Goal: Task Accomplishment & Management: Manage account settings

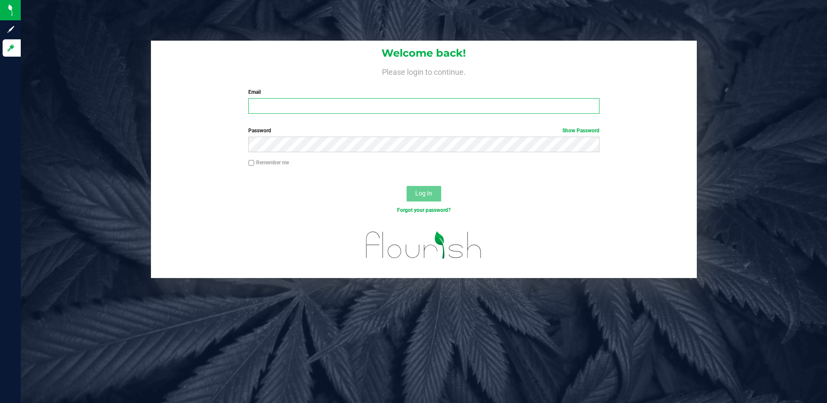
click at [274, 105] on input "Email" at bounding box center [423, 106] width 351 height 16
type input "ERAY@LIVEPARALLEL.COM"
click at [407, 186] on button "Log In" at bounding box center [424, 194] width 35 height 16
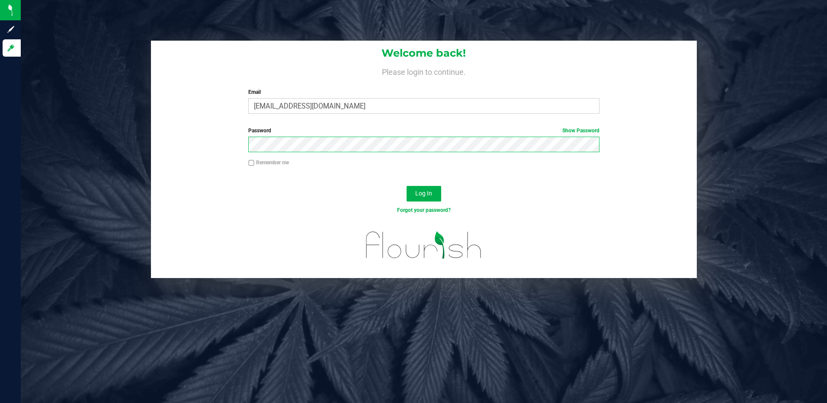
click at [407, 186] on button "Log In" at bounding box center [424, 194] width 35 height 16
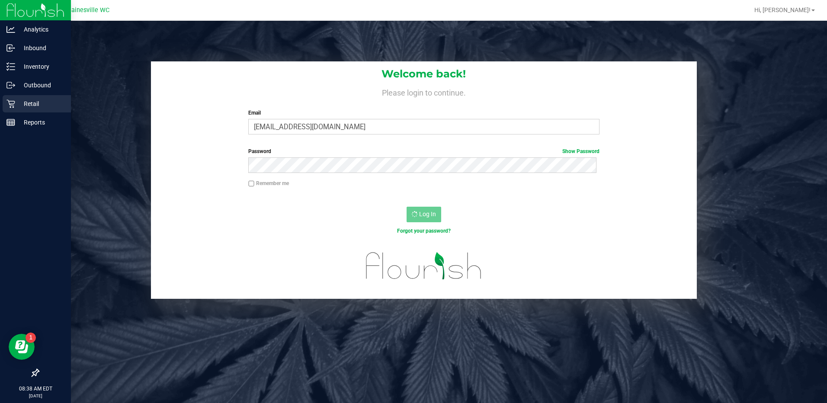
click at [33, 104] on p "Retail" at bounding box center [41, 104] width 52 height 10
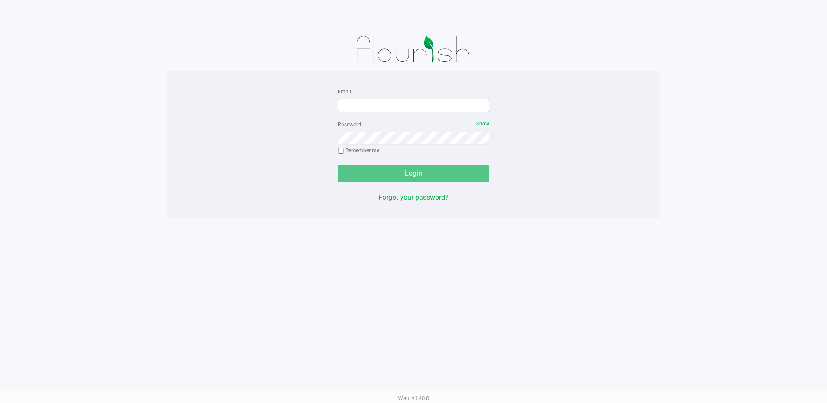
click at [388, 109] on input "Email" at bounding box center [413, 105] width 151 height 13
type input "[EMAIL_ADDRESS][DOMAIN_NAME]"
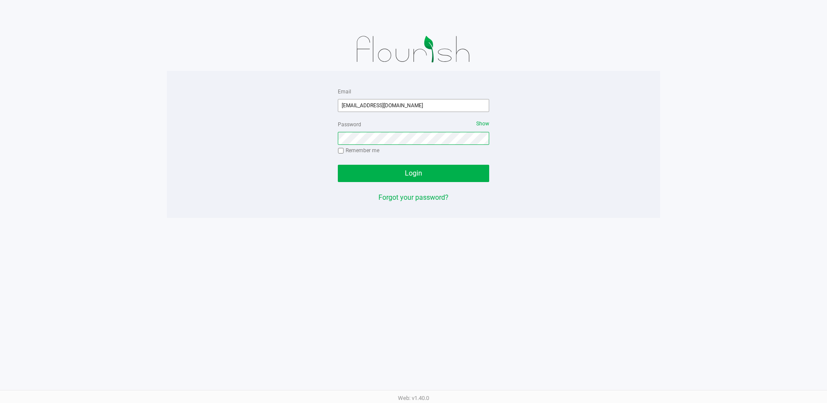
click at [338, 165] on button "Login" at bounding box center [413, 173] width 151 height 17
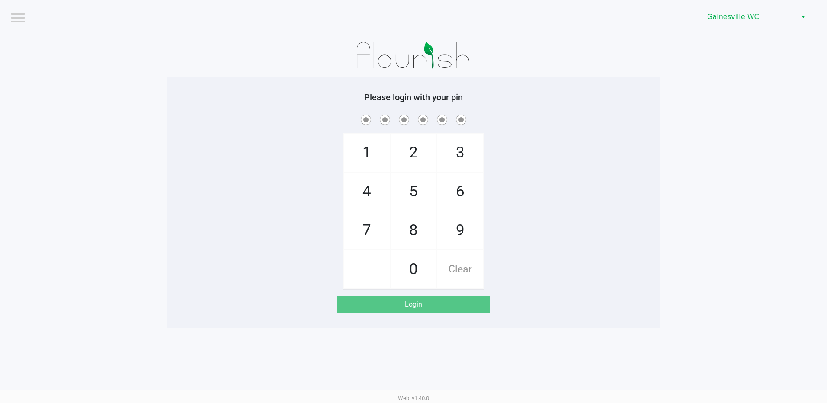
click at [723, 141] on app-pos-login-wrapper "Logout Gainesville WC Please login with your pin 1 4 7 2 5 8 0 3 6 9 Clear Login" at bounding box center [413, 164] width 827 height 328
click at [740, 229] on app-pos-login-wrapper "Logout Gainesville WC Please login with your pin 1 4 7 2 5 8 0 3 6 9 Clear Login" at bounding box center [413, 164] width 827 height 328
checkbox input "true"
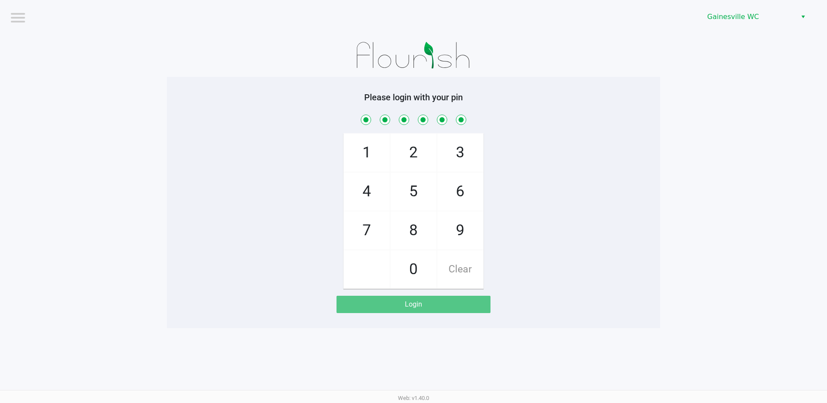
checkbox input "true"
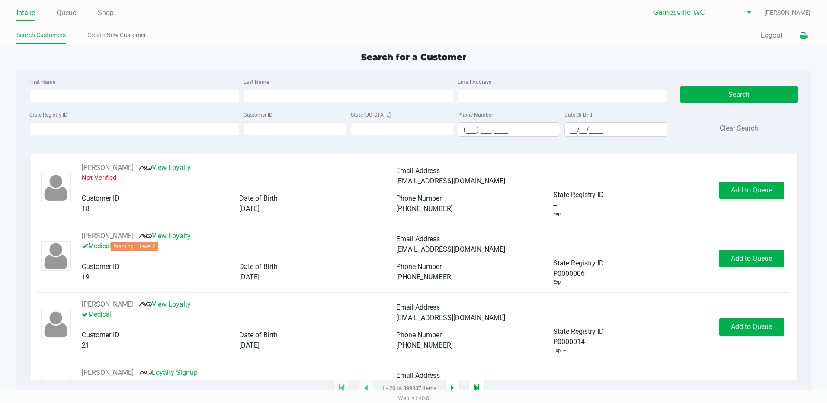
click at [801, 39] on icon at bounding box center [803, 36] width 7 height 6
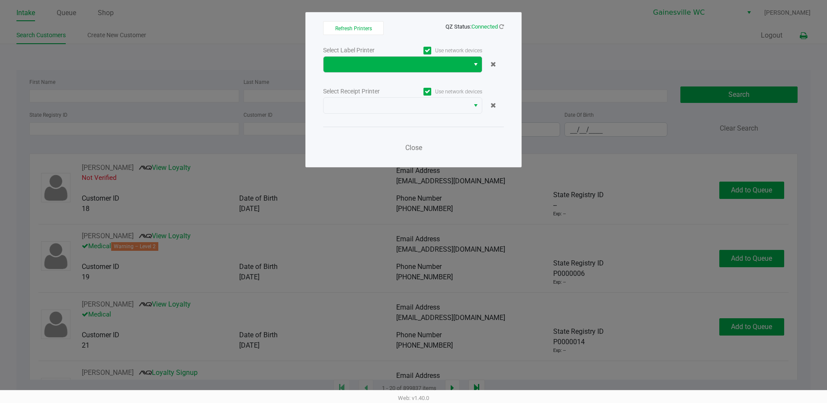
click at [473, 61] on button "Select" at bounding box center [476, 65] width 13 height 16
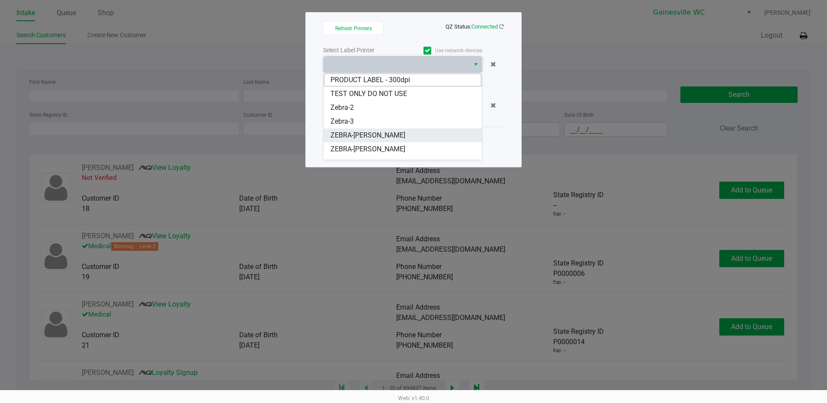
click at [380, 137] on span "ZEBRA-GABI-GRECKO" at bounding box center [368, 135] width 75 height 10
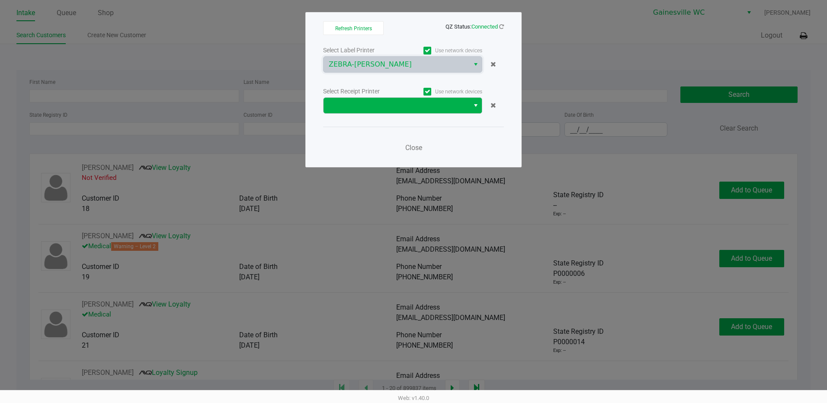
click at [475, 109] on span "Select" at bounding box center [476, 105] width 7 height 10
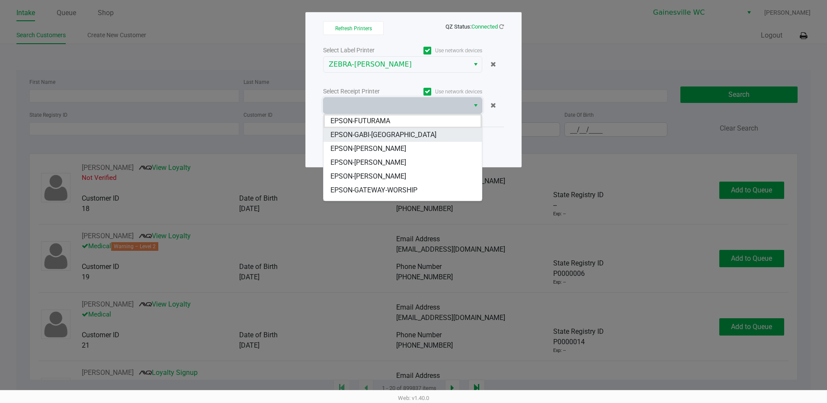
click at [370, 137] on span "EPSON-GABI-[GEOGRAPHIC_DATA]" at bounding box center [384, 135] width 106 height 10
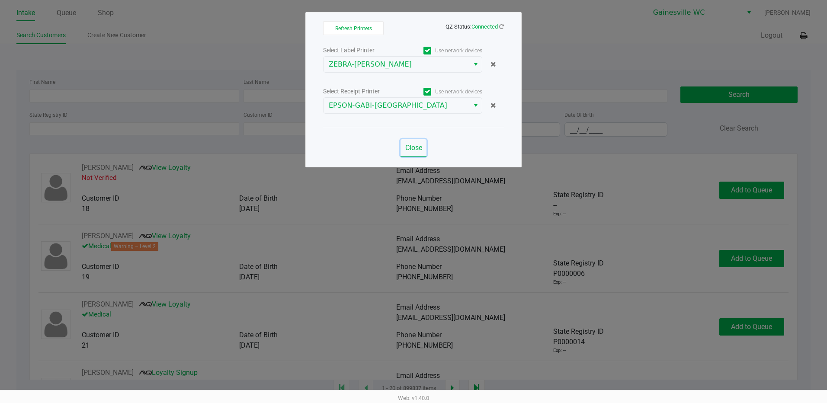
click at [413, 144] on span "Close" at bounding box center [413, 148] width 17 height 8
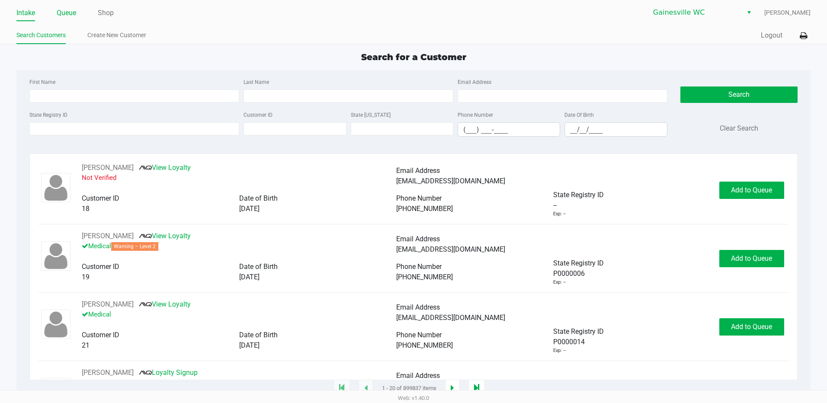
click at [69, 9] on link "Queue" at bounding box center [66, 13] width 19 height 12
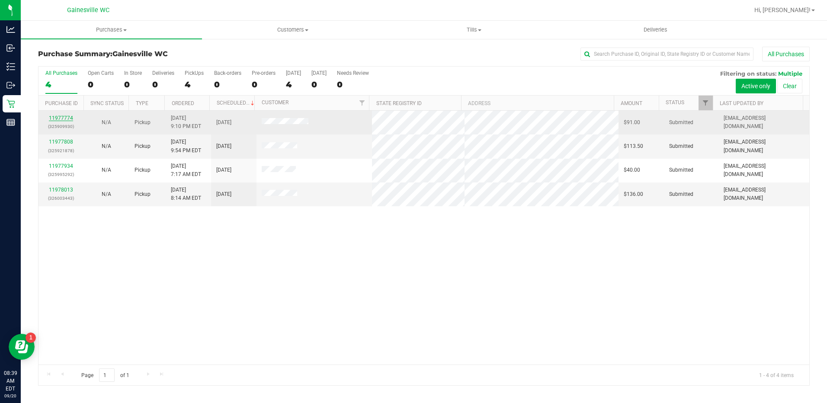
click at [64, 119] on link "11977774" at bounding box center [61, 118] width 24 height 6
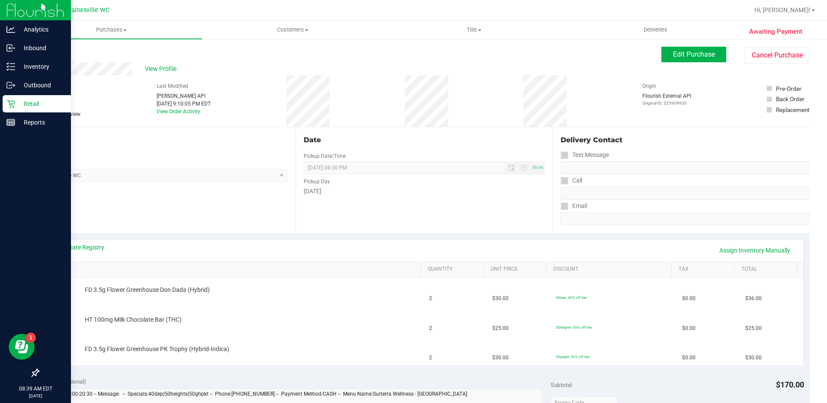
click at [25, 103] on p "Retail" at bounding box center [41, 104] width 52 height 10
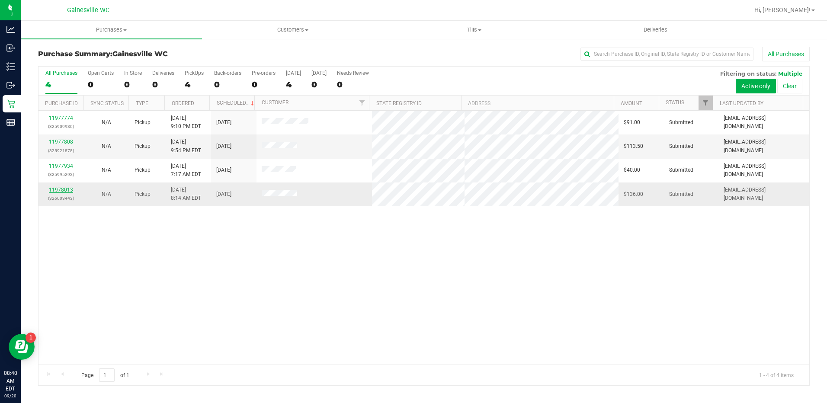
click at [60, 187] on link "11978013" at bounding box center [61, 190] width 24 height 6
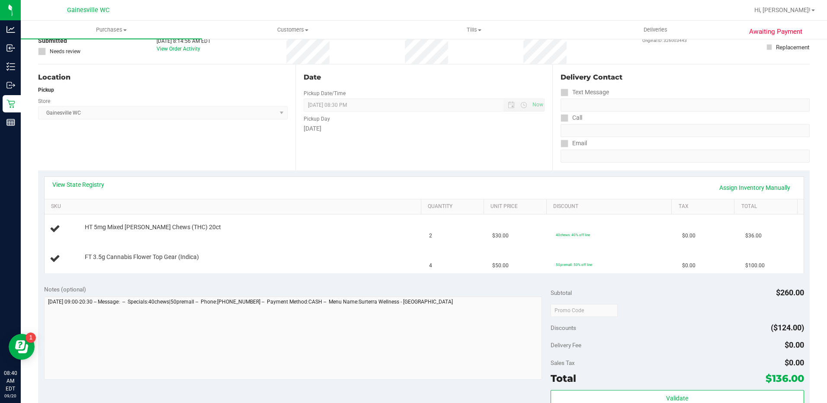
scroll to position [87, 0]
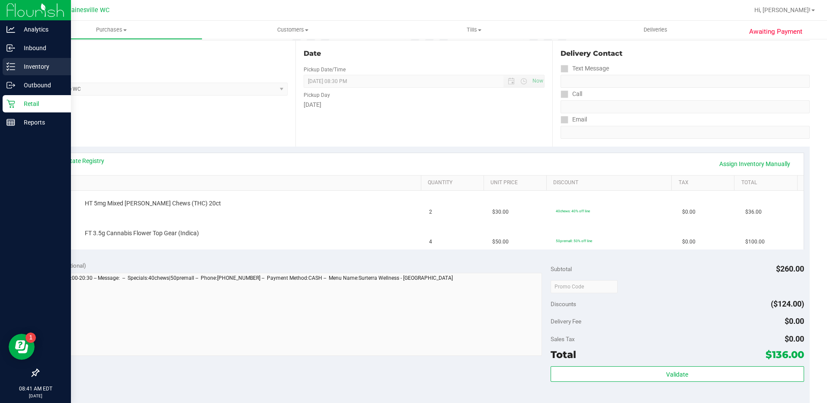
click at [30, 64] on p "Inventory" at bounding box center [41, 66] width 52 height 10
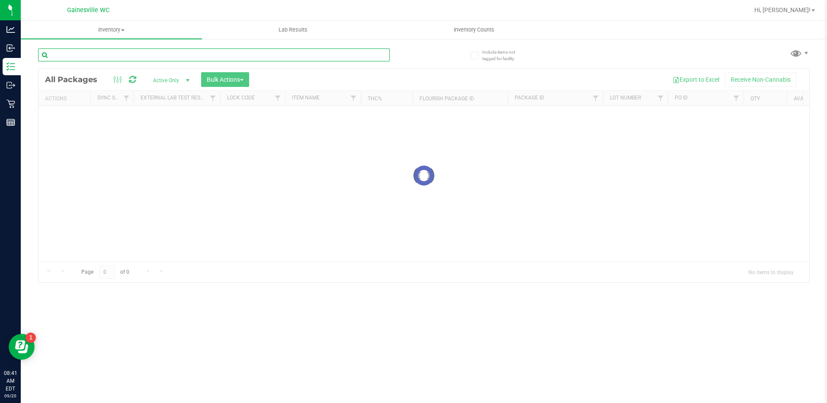
click at [113, 52] on input "text" at bounding box center [214, 54] width 352 height 13
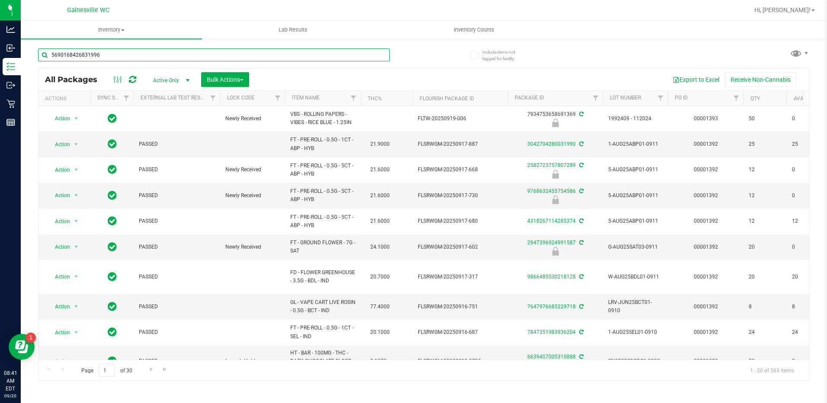
type input "5690168426831996"
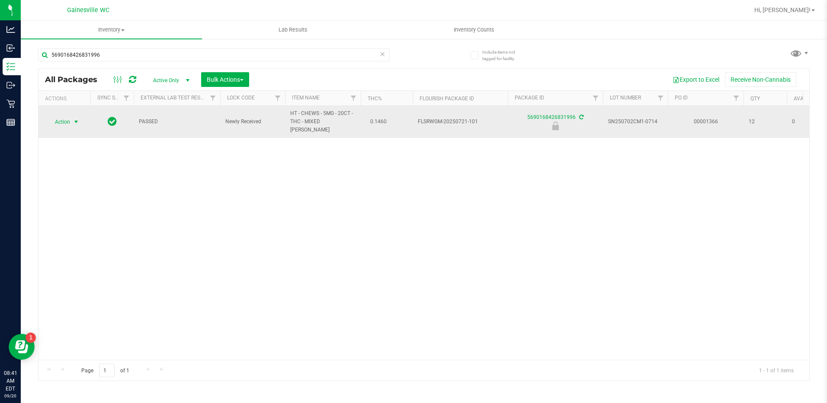
click at [73, 119] on span "select" at bounding box center [76, 122] width 7 height 7
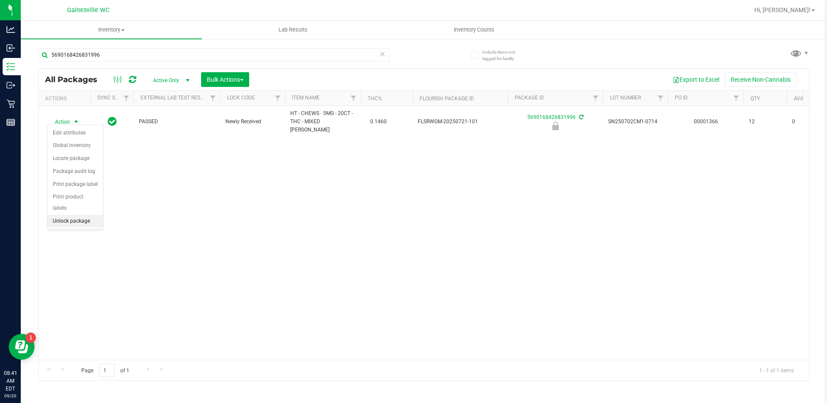
click at [64, 215] on li "Unlock package" at bounding box center [75, 221] width 55 height 13
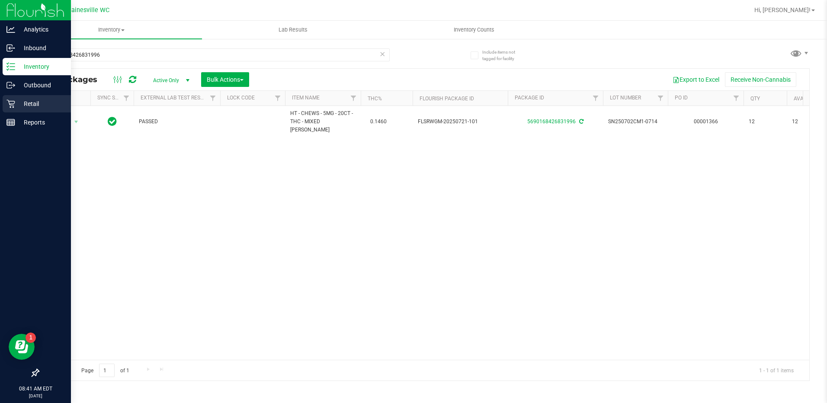
click at [24, 101] on p "Retail" at bounding box center [41, 104] width 52 height 10
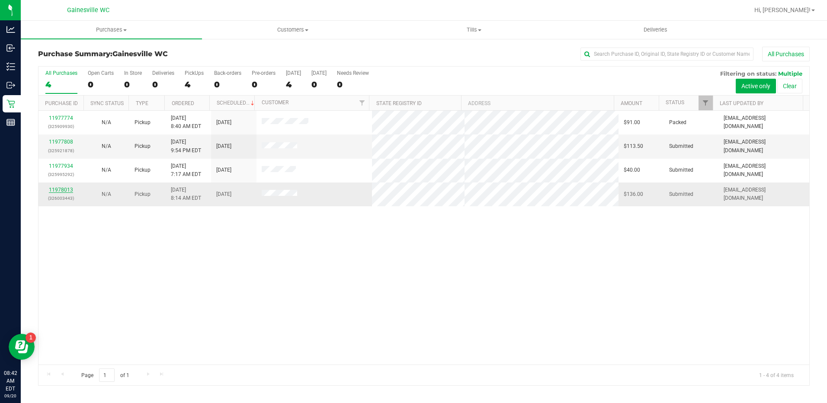
click at [58, 188] on link "11978013" at bounding box center [61, 190] width 24 height 6
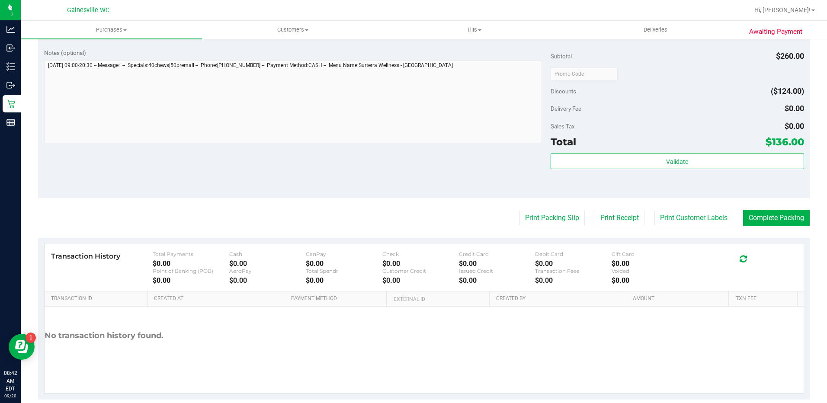
scroll to position [346, 0]
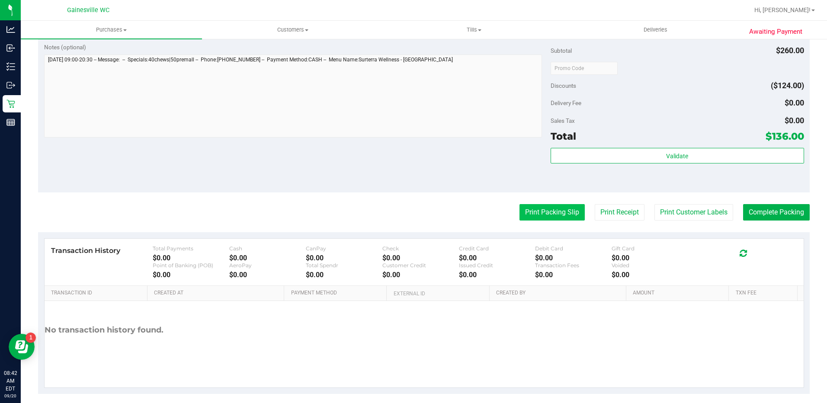
click at [558, 203] on purchase-details "Back Edit Purchase Cancel Purchase View Profile # 11978013 BioTrack ID: - Submi…" at bounding box center [424, 48] width 772 height 694
click at [556, 212] on button "Print Packing Slip" at bounding box center [552, 212] width 65 height 16
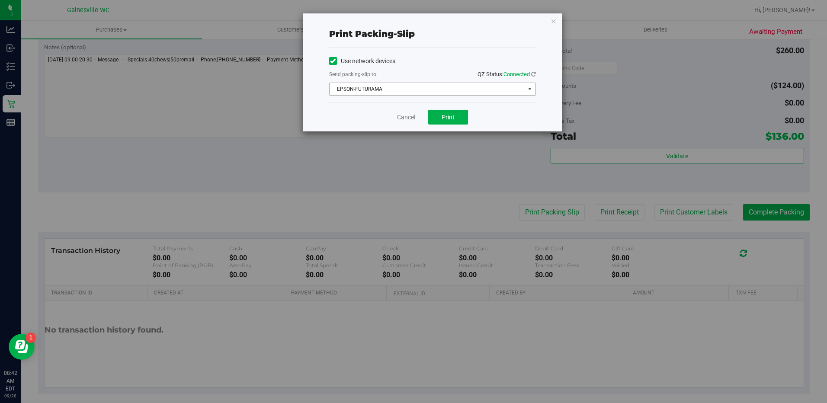
click at [523, 89] on span "EPSON-FUTURAMA" at bounding box center [427, 89] width 195 height 12
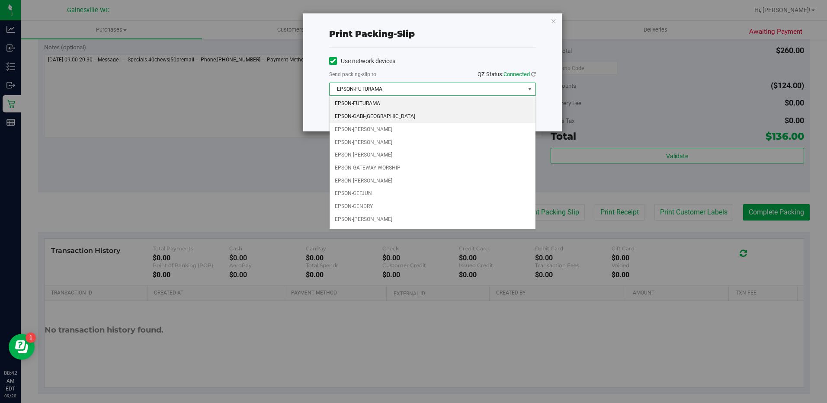
click at [377, 111] on li "EPSON-GABI-[GEOGRAPHIC_DATA]" at bounding box center [433, 116] width 206 height 13
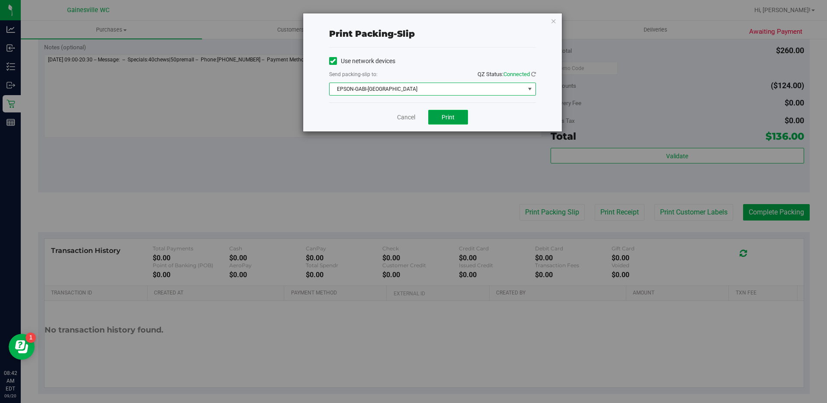
click at [453, 124] on button "Print" at bounding box center [448, 117] width 40 height 15
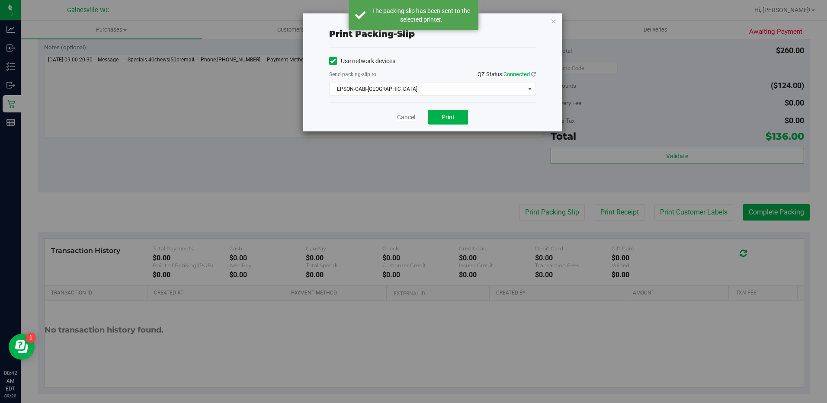
click at [408, 120] on link "Cancel" at bounding box center [406, 117] width 18 height 9
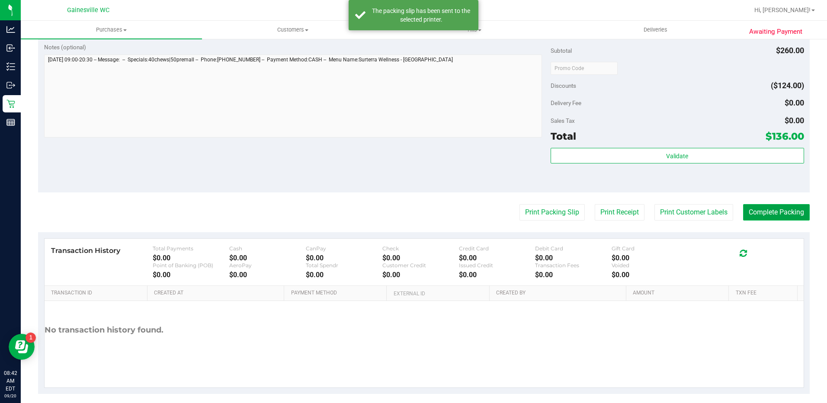
click at [749, 210] on button "Complete Packing" at bounding box center [776, 212] width 67 height 16
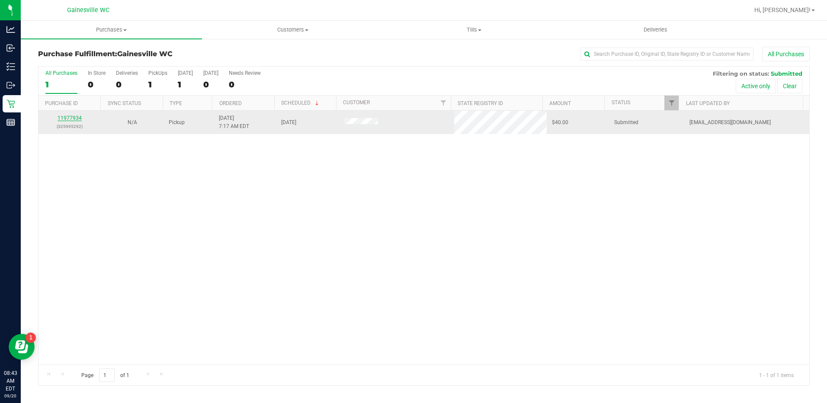
click at [71, 118] on link "11977934" at bounding box center [70, 118] width 24 height 6
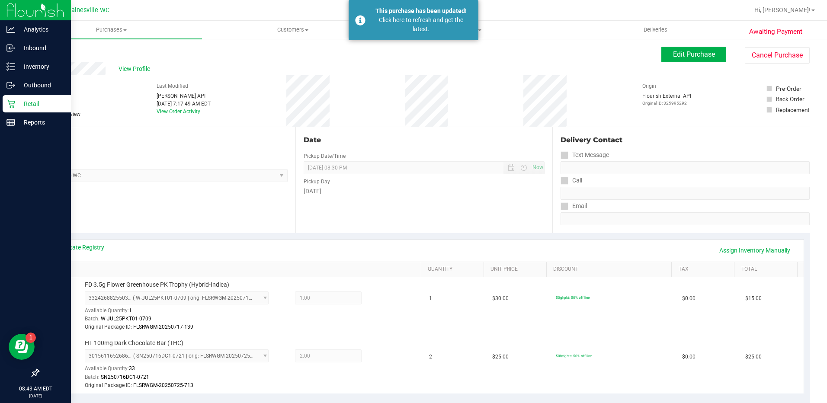
click at [32, 102] on p "Retail" at bounding box center [41, 104] width 52 height 10
